Goal: Use online tool/utility: Utilize a website feature to perform a specific function

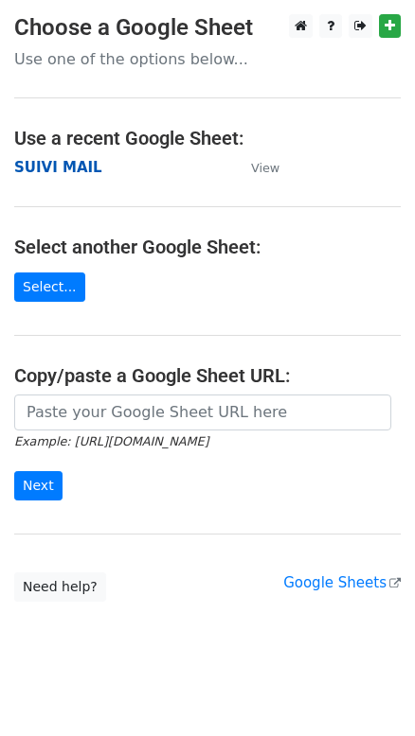
click at [53, 171] on strong "SUIVI MAIL" at bounding box center [58, 167] width 88 height 17
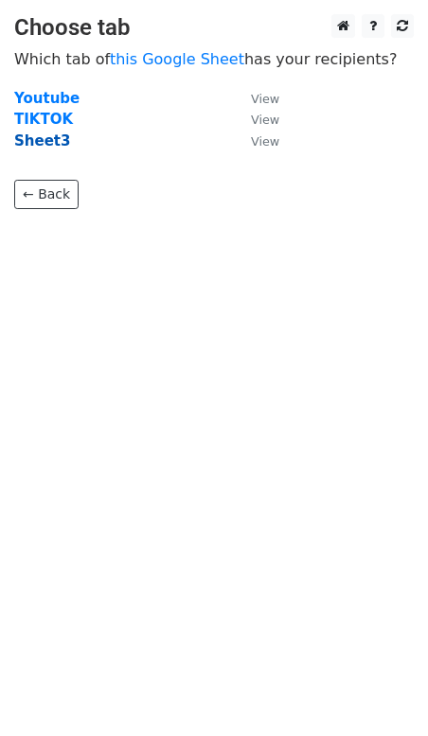
click at [41, 143] on strong "Sheet3" at bounding box center [42, 141] width 56 height 17
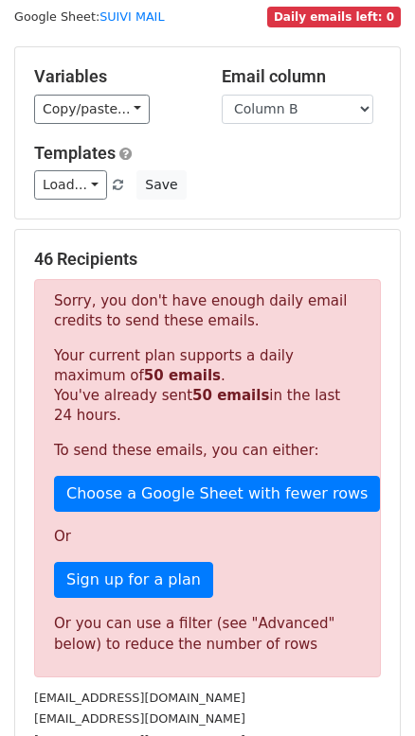
scroll to position [85, 0]
